Goal: Navigation & Orientation: Find specific page/section

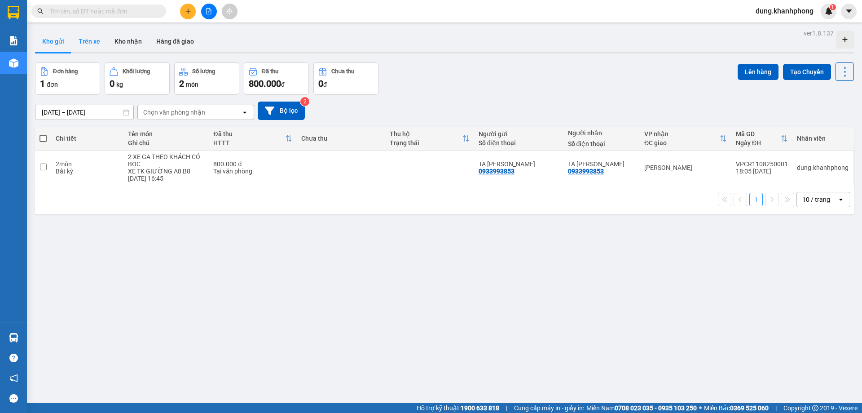
click at [93, 39] on button "Trên xe" at bounding box center [89, 42] width 36 height 22
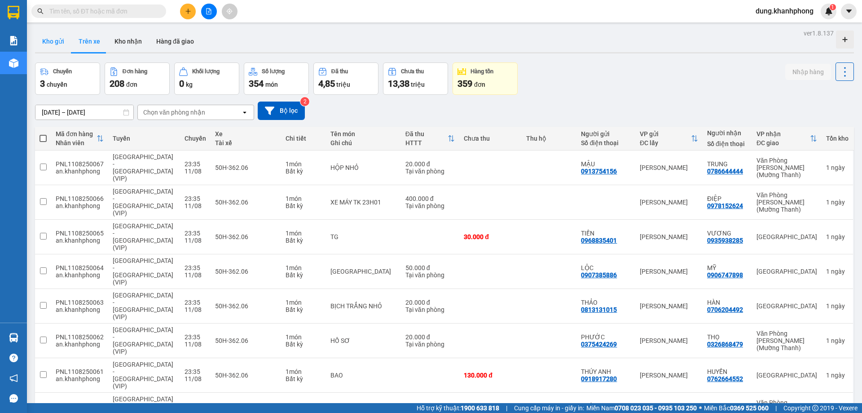
click at [65, 40] on button "Kho gửi" at bounding box center [53, 42] width 36 height 22
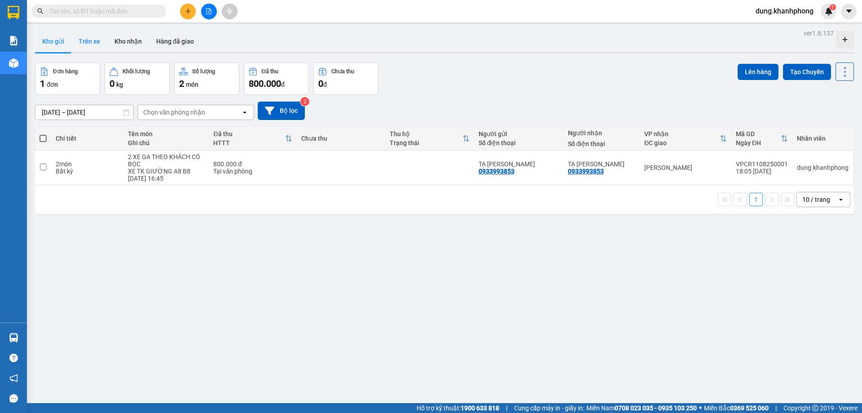
click at [96, 39] on button "Trên xe" at bounding box center [89, 42] width 36 height 22
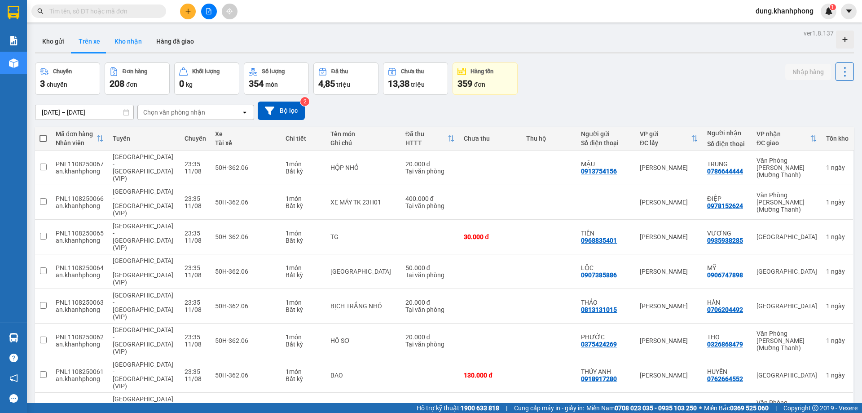
click at [129, 40] on button "Kho nhận" at bounding box center [128, 42] width 42 height 22
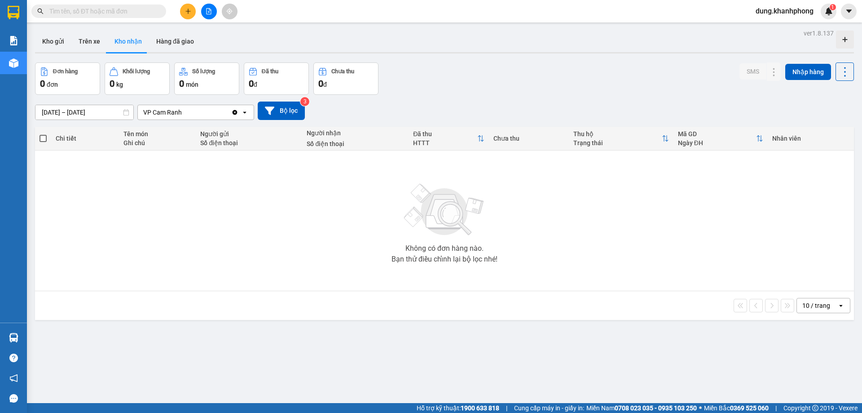
click at [232, 114] on icon "Clear value" at bounding box center [234, 112] width 7 height 7
click at [93, 43] on button "Trên xe" at bounding box center [89, 42] width 36 height 22
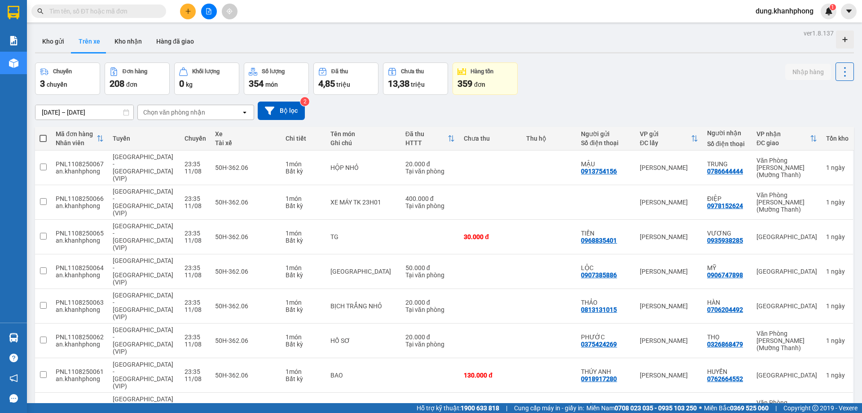
click at [190, 112] on div "Chọn văn phòng nhận" at bounding box center [174, 112] width 62 height 9
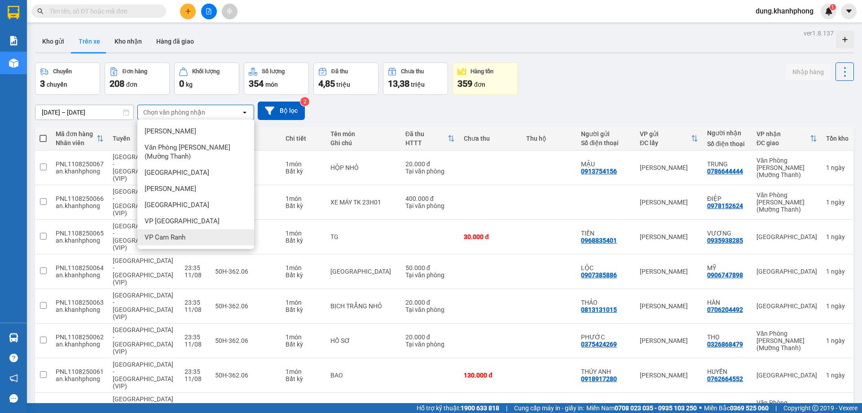
click at [194, 241] on div "VP Cam Ranh" at bounding box center [195, 237] width 117 height 16
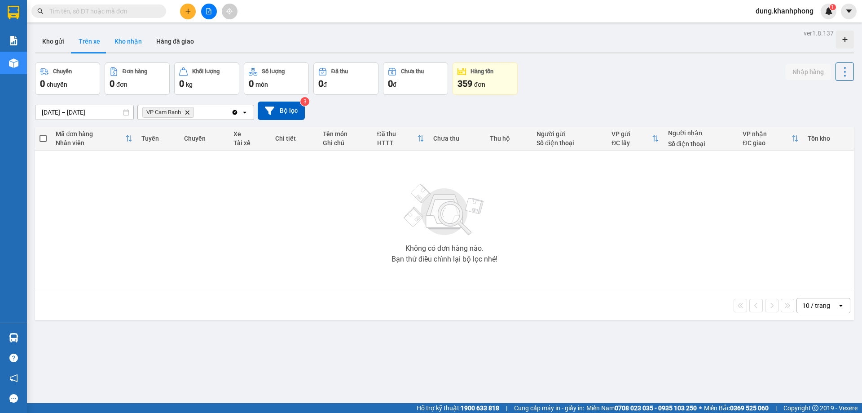
click at [117, 39] on button "Kho nhận" at bounding box center [128, 42] width 42 height 22
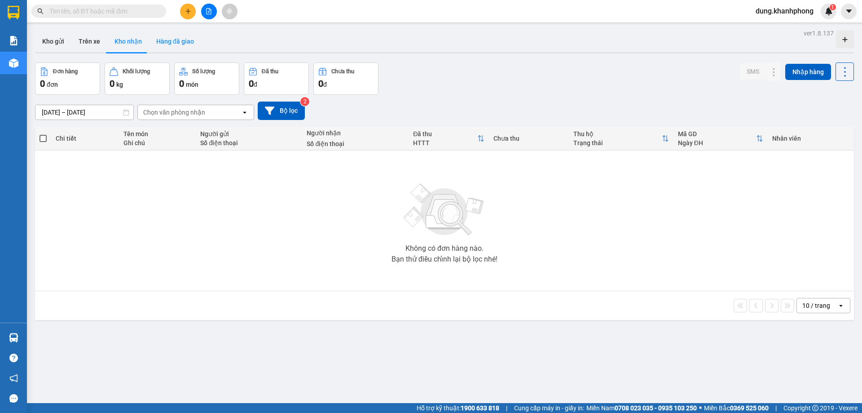
click at [181, 46] on button "Hàng đã giao" at bounding box center [175, 42] width 52 height 22
